Goal: Information Seeking & Learning: Find specific page/section

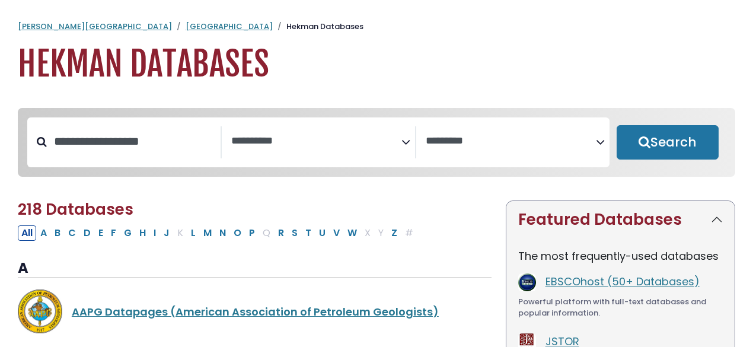
select select "Database Subject Filter"
select select "Database Vendors Filter"
click at [190, 139] on input "Search database by title or keyword" at bounding box center [134, 142] width 174 height 20
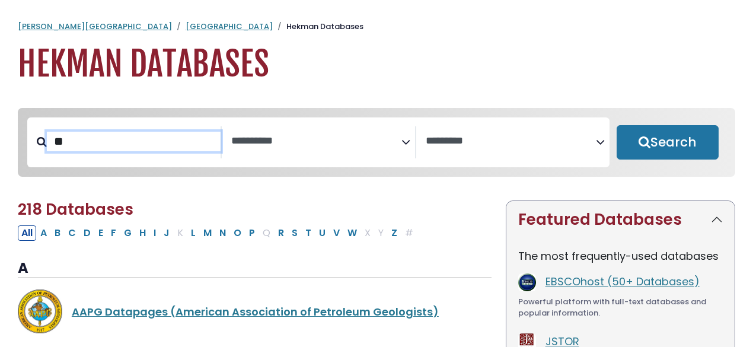
type input "*"
type input "******"
click at [617, 125] on button "Search" at bounding box center [668, 142] width 102 height 34
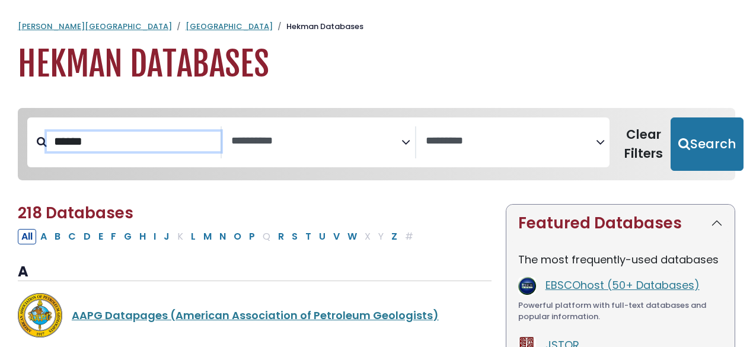
select select "Database Subject Filter"
select select "Database Vendors Filter"
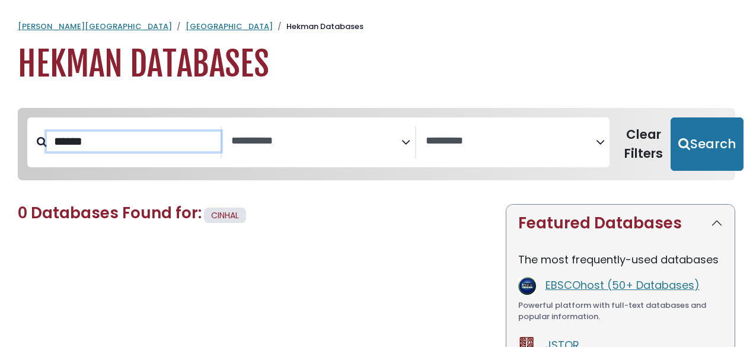
type input "******"
click at [671, 117] on button "Search" at bounding box center [707, 143] width 73 height 53
select select "Database Subject Filter"
select select "Database Vendors Filter"
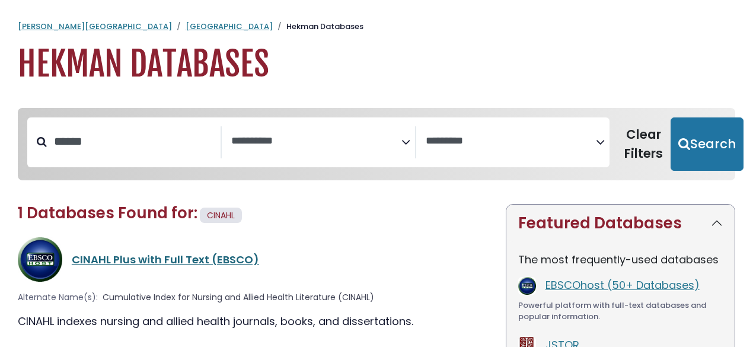
click at [158, 259] on link "CINAHL Plus with Full Text (EBSCO)" at bounding box center [165, 259] width 187 height 15
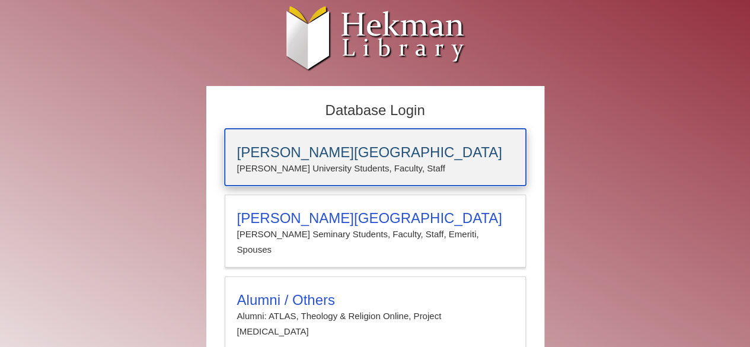
click at [319, 184] on div "[PERSON_NAME][GEOGRAPHIC_DATA] [PERSON_NAME] University Students, Faculty, Staff" at bounding box center [375, 157] width 301 height 57
